Goal: Task Accomplishment & Management: Use online tool/utility

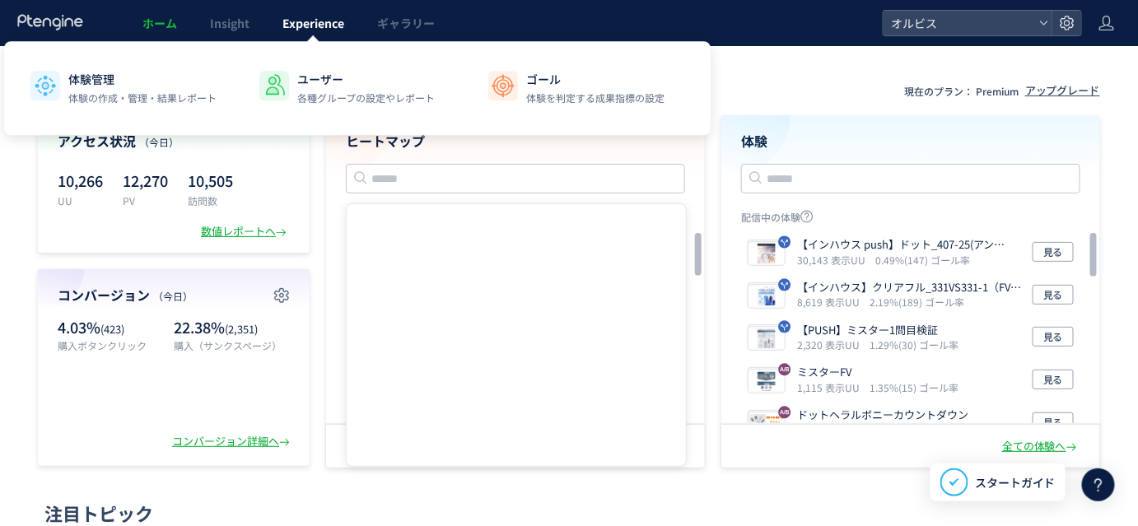
click at [297, 32] on link "Experience" at bounding box center [313, 23] width 95 height 46
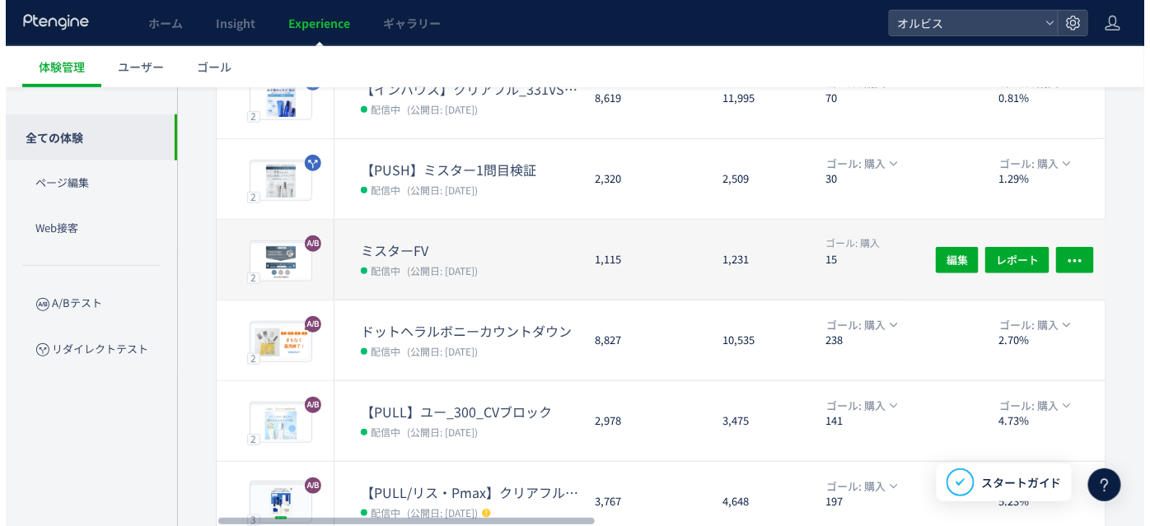
scroll to position [341, 0]
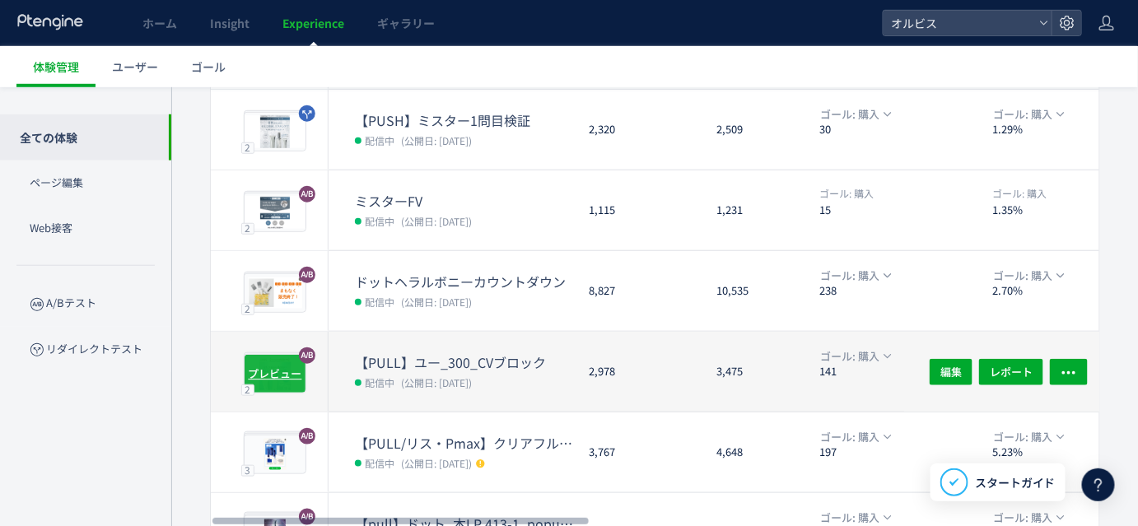
click at [278, 361] on div "プレビュー" at bounding box center [275, 374] width 63 height 40
click at [261, 359] on div "プレビュー" at bounding box center [275, 374] width 63 height 40
click at [413, 367] on dt "【PULL】ユー_300_CVブロック" at bounding box center [465, 362] width 221 height 19
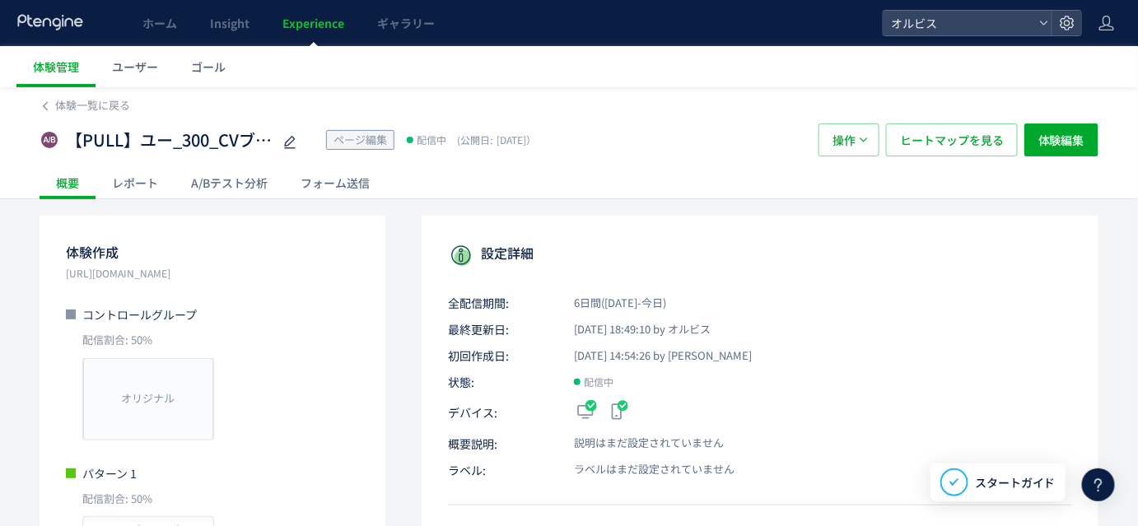
click at [215, 181] on div "A/Bテスト分析" at bounding box center [230, 182] width 110 height 33
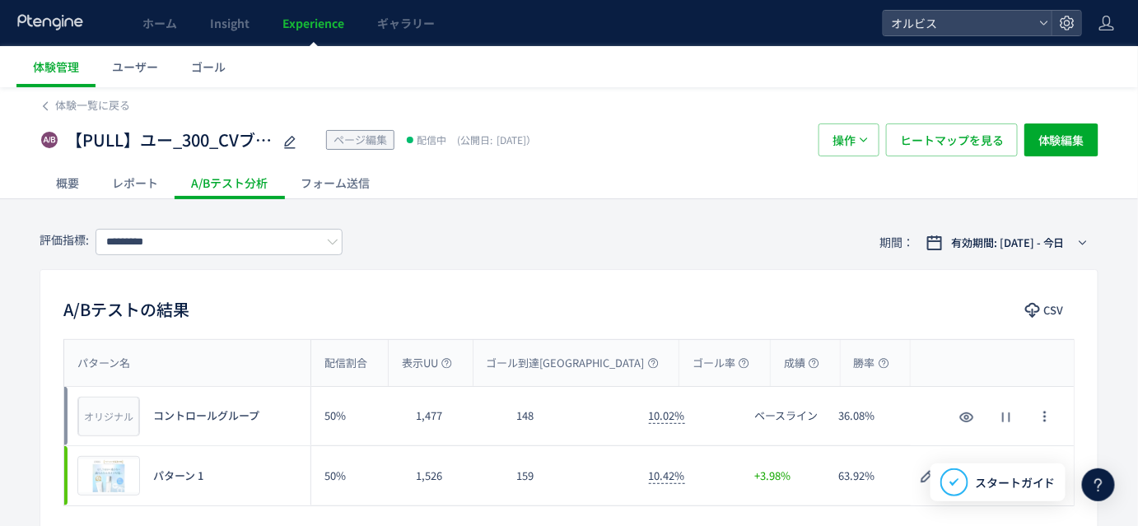
scroll to position [49, 0]
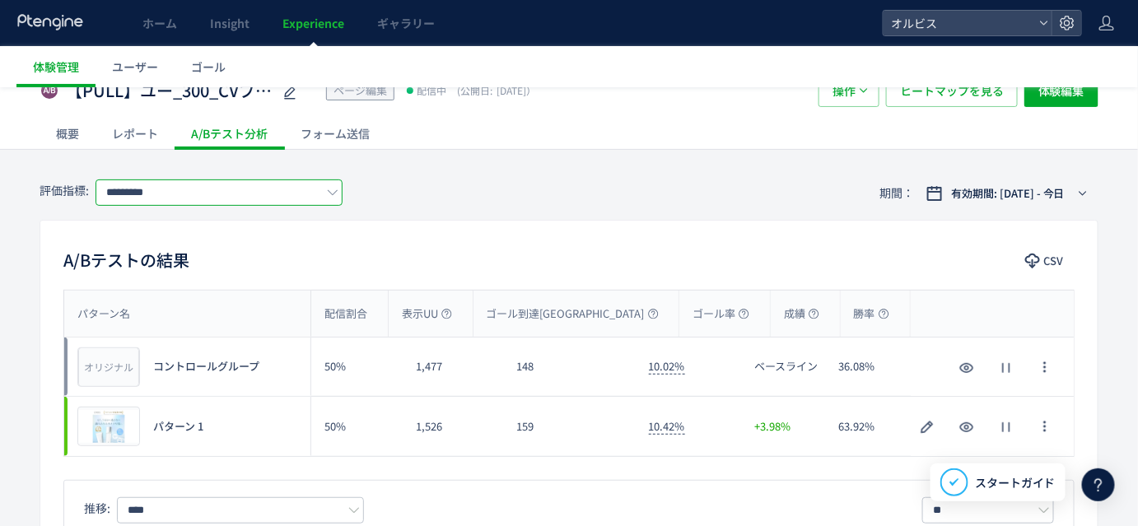
click at [198, 184] on input "*********" at bounding box center [219, 193] width 247 height 26
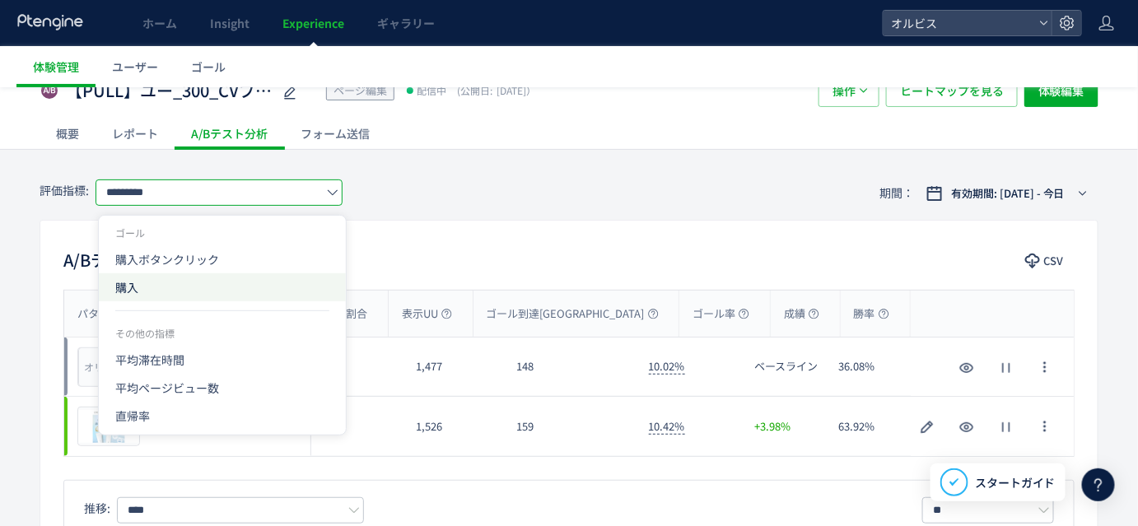
click at [162, 293] on span "購入" at bounding box center [222, 287] width 214 height 28
type input "**"
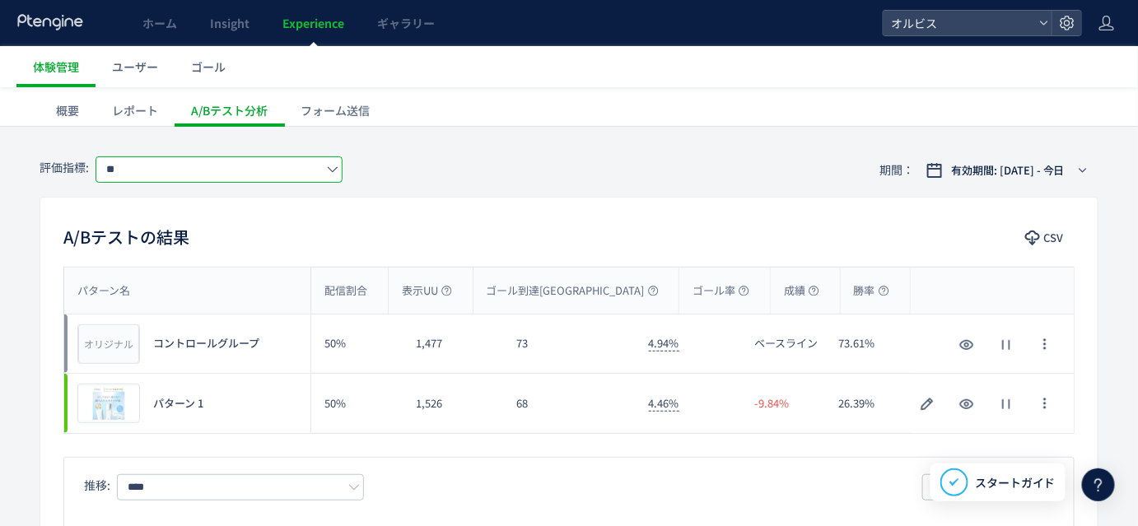
scroll to position [86, 0]
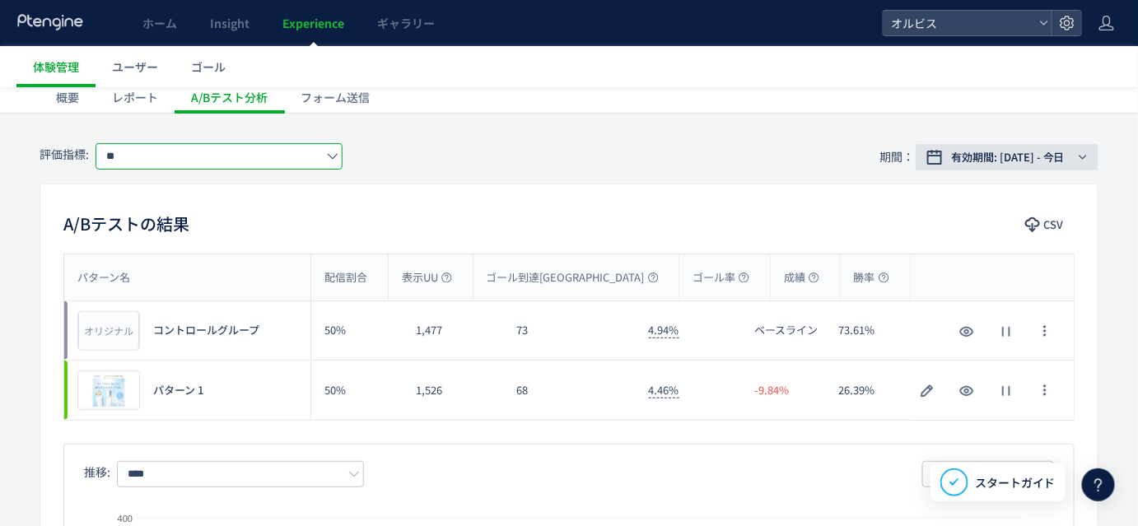
click at [986, 157] on span "有効期間: [DATE] - 今日" at bounding box center [1008, 157] width 114 height 16
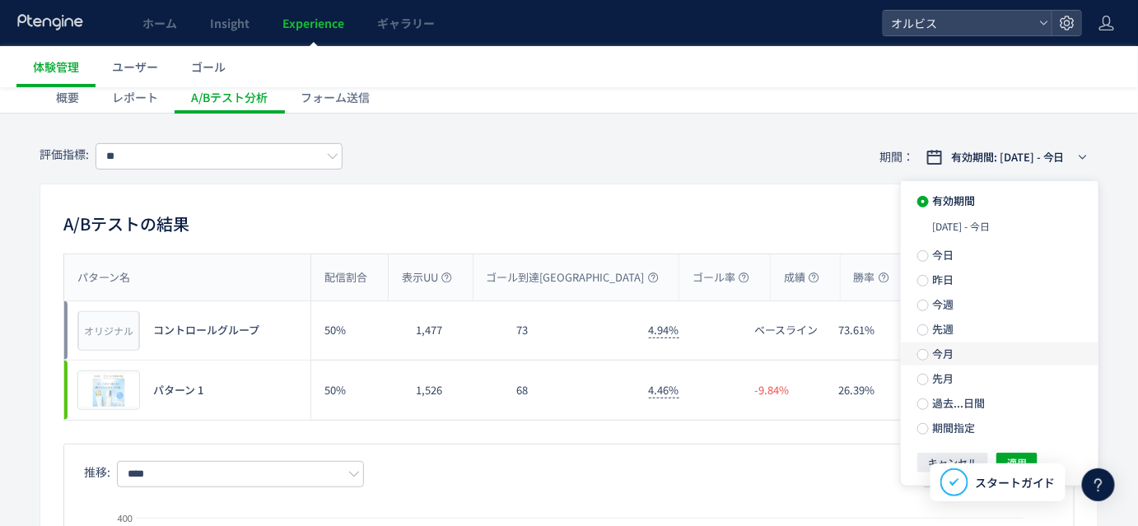
click at [942, 362] on span "今月" at bounding box center [941, 354] width 25 height 16
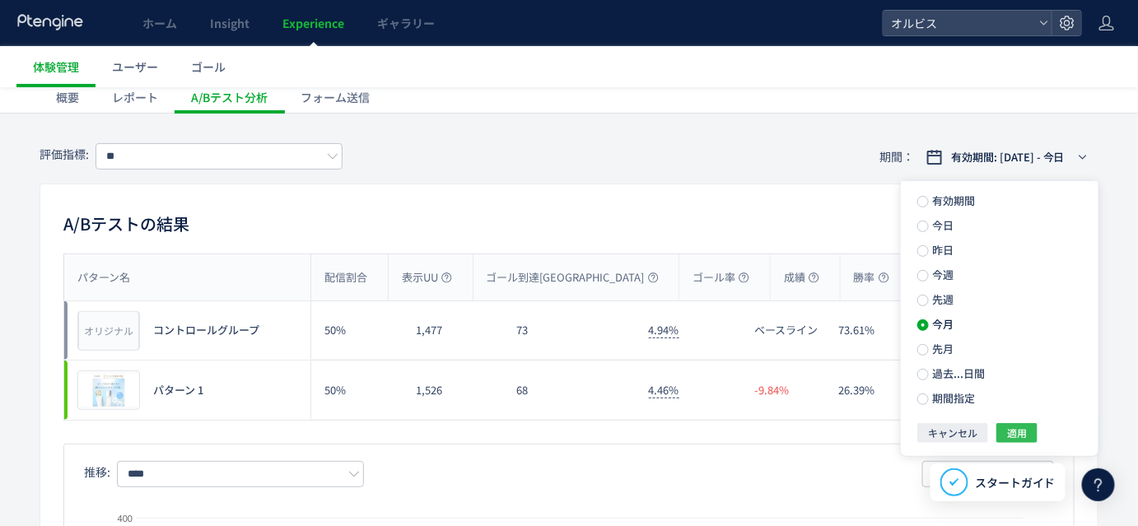
click at [1009, 443] on span "適用" at bounding box center [1017, 433] width 20 height 20
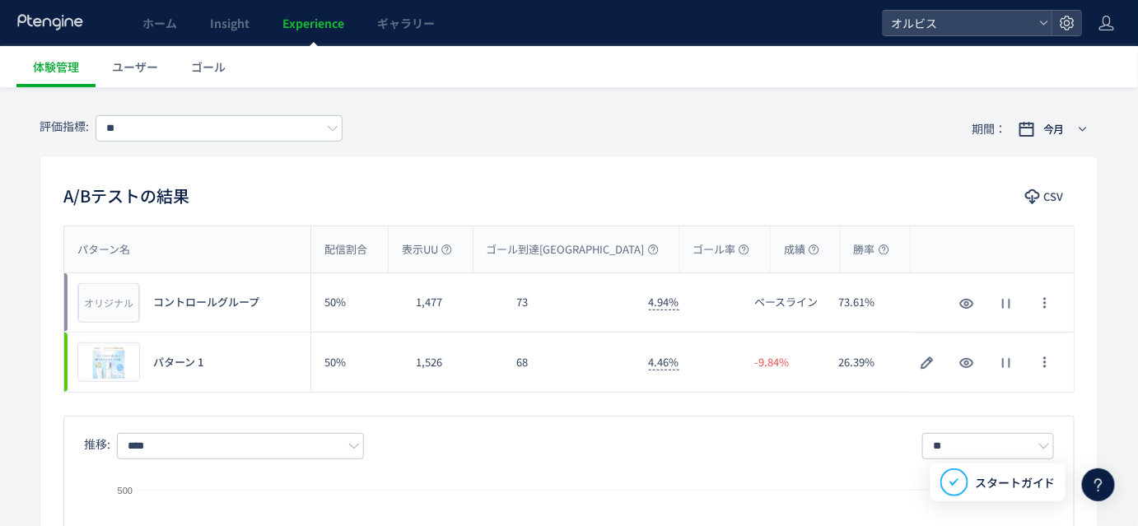
scroll to position [114, 0]
